Goal: Check status: Check status

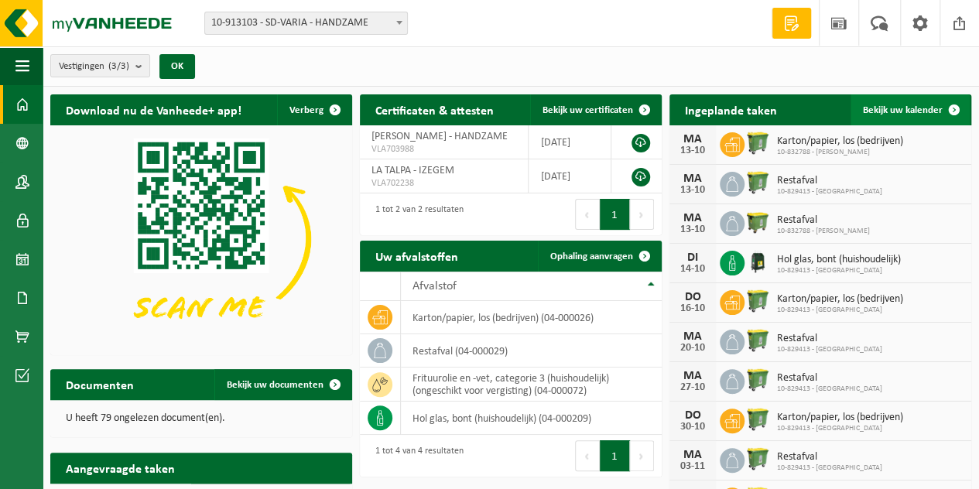
click at [902, 111] on span "Bekijk uw kalender" at bounding box center [903, 110] width 80 height 10
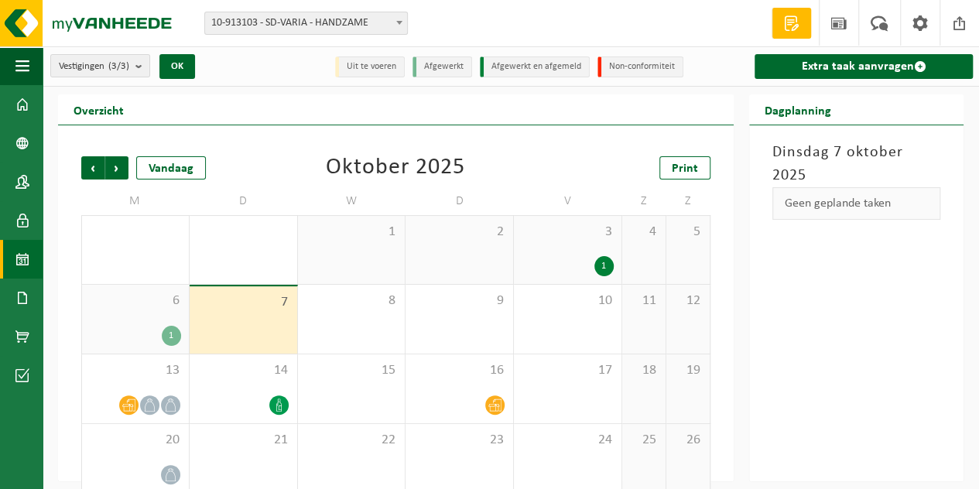
click at [141, 323] on div "6 1" at bounding box center [135, 319] width 107 height 69
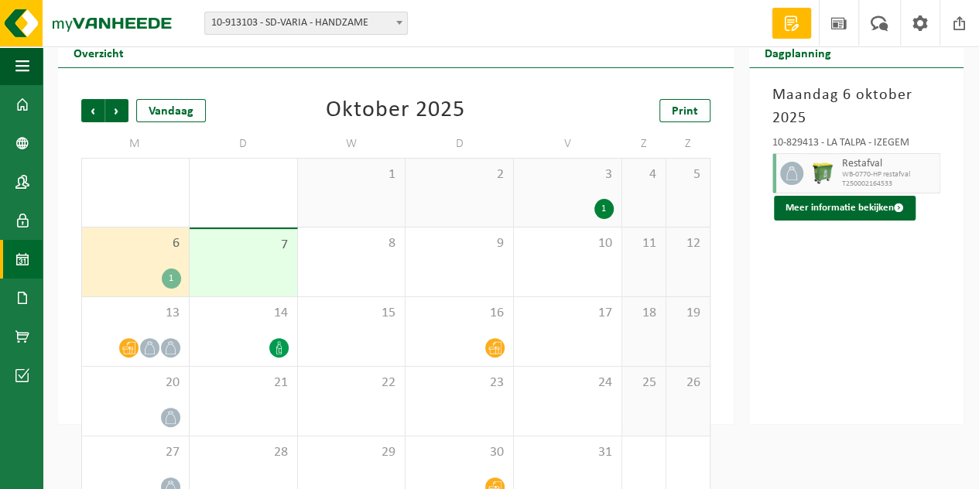
scroll to position [77, 0]
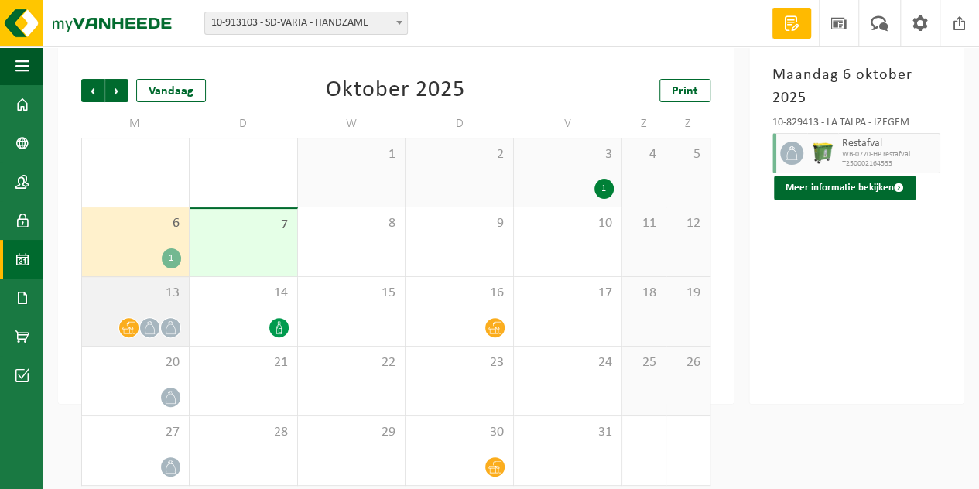
click at [166, 306] on div "13" at bounding box center [135, 311] width 107 height 69
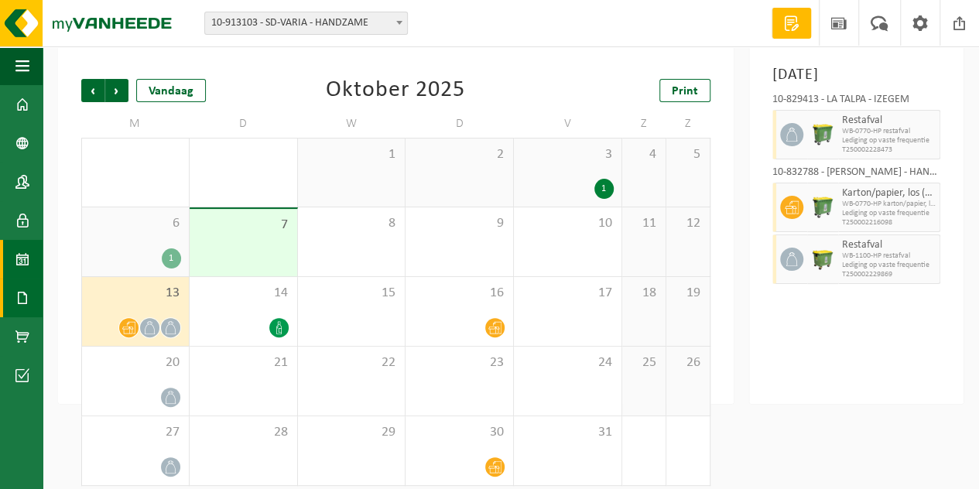
click at [25, 299] on span at bounding box center [22, 297] width 14 height 39
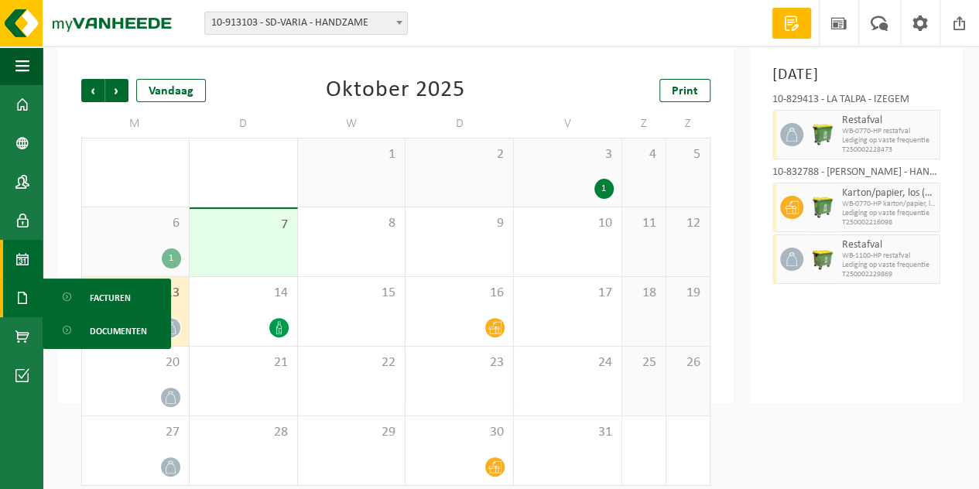
click at [102, 296] on span "Facturen" at bounding box center [110, 297] width 41 height 29
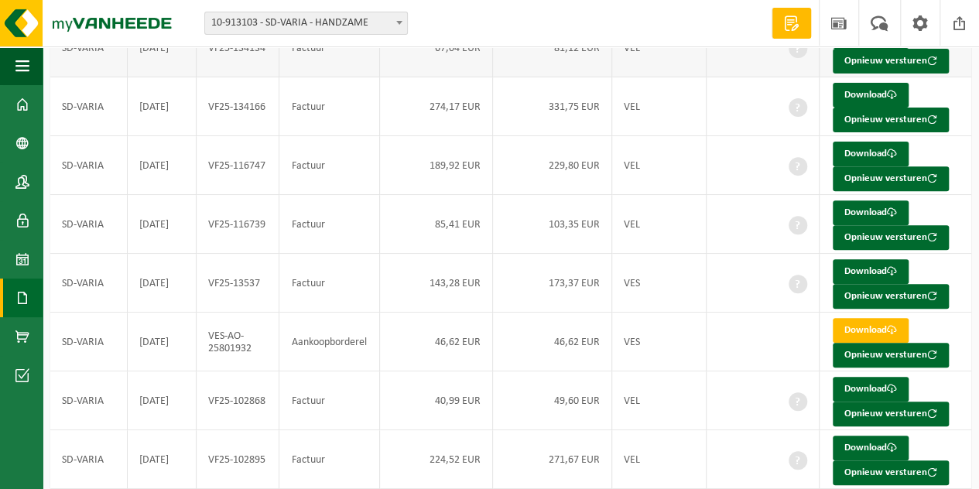
scroll to position [155, 0]
